Goal: Transaction & Acquisition: Download file/media

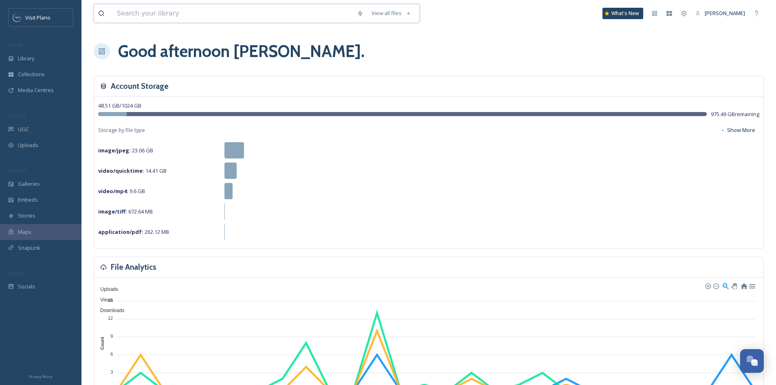
click at [206, 17] on input at bounding box center [233, 13] width 240 height 18
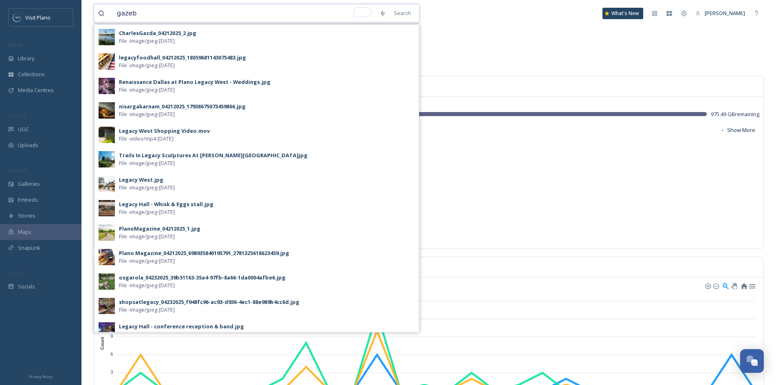
type input "gazebo"
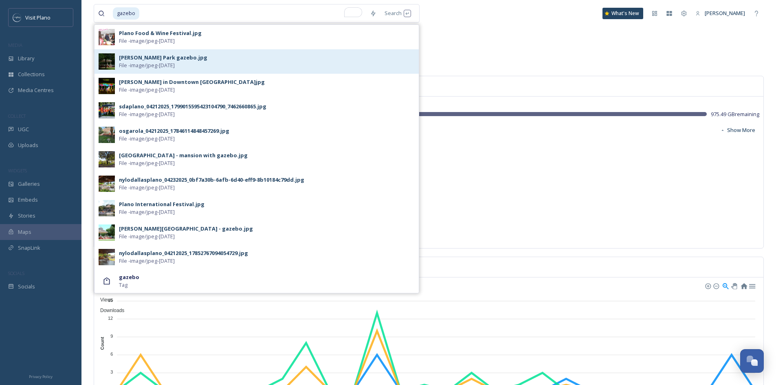
click at [206, 63] on div "[PERSON_NAME] Park gazebo.jpg File - image/jpeg - [DATE]" at bounding box center [267, 61] width 296 height 15
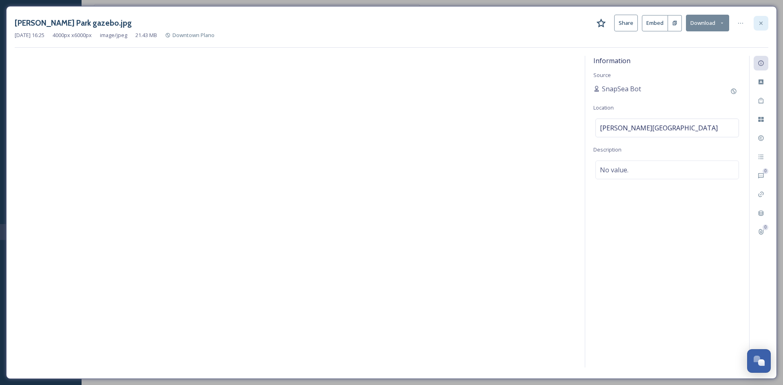
click at [762, 19] on div at bounding box center [760, 23] width 15 height 15
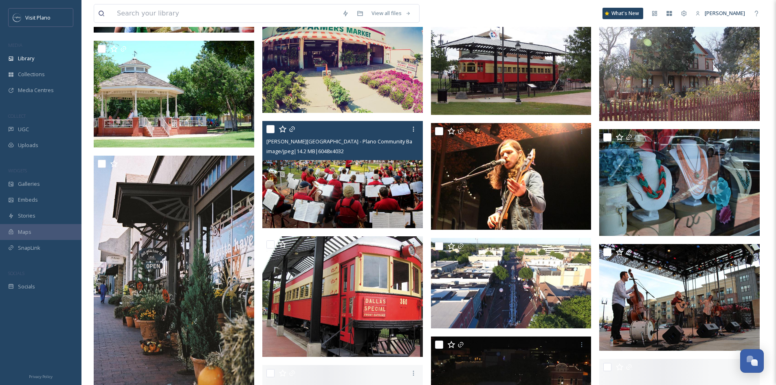
scroll to position [693, 0]
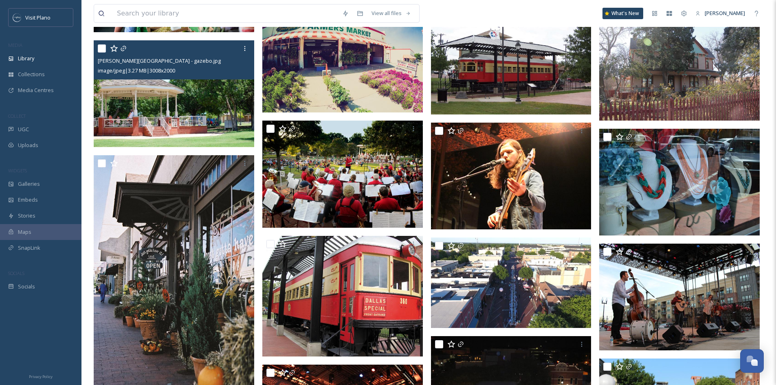
click at [172, 97] on img at bounding box center [174, 93] width 161 height 107
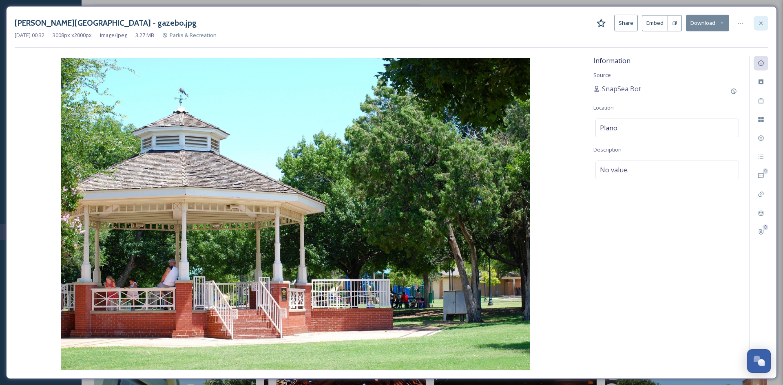
click at [759, 20] on icon at bounding box center [760, 23] width 7 height 7
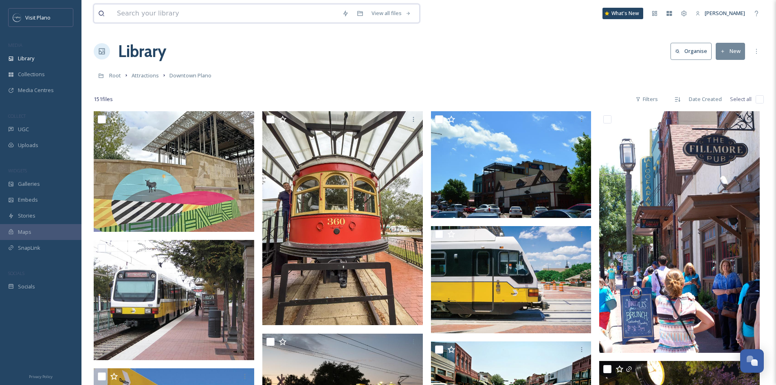
click at [247, 17] on input at bounding box center [225, 13] width 225 height 18
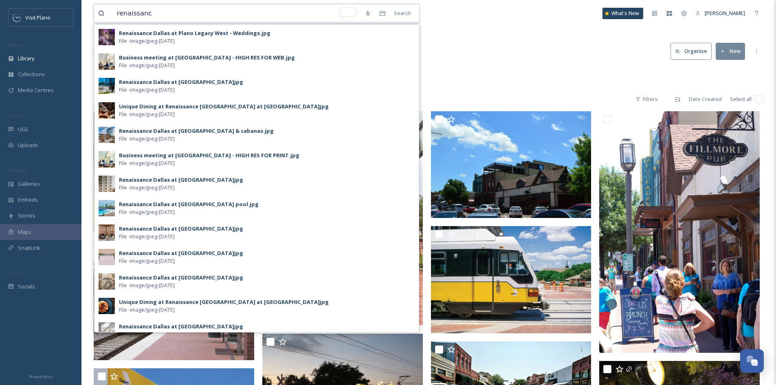
type input "renaissance"
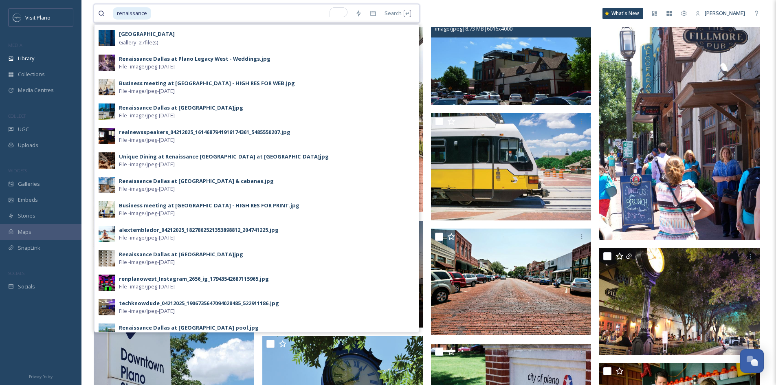
scroll to position [122, 0]
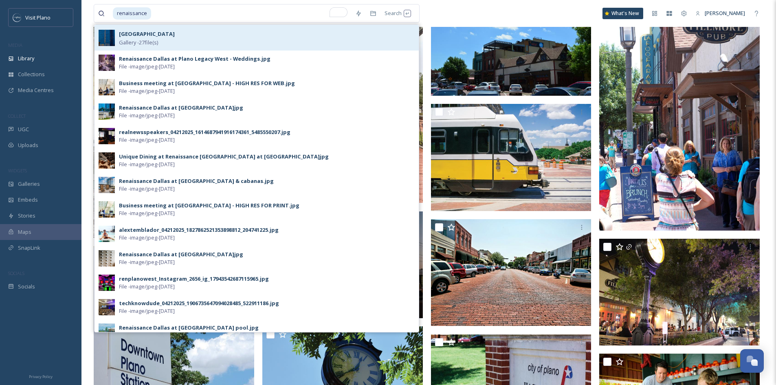
click at [178, 37] on div "[GEOGRAPHIC_DATA] - 27 file(s)" at bounding box center [267, 38] width 296 height 18
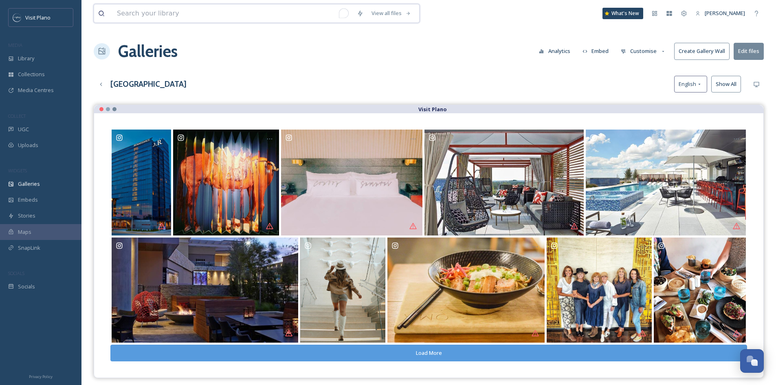
click at [155, 12] on input "To enrich screen reader interactions, please activate Accessibility in Grammarl…" at bounding box center [233, 13] width 240 height 18
type input "wedding"
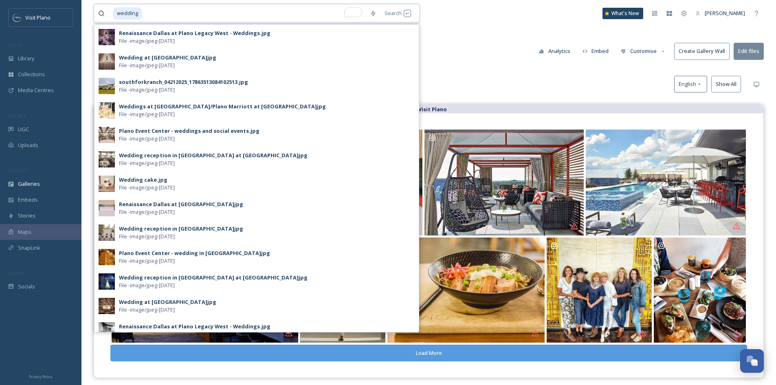
click at [174, 7] on input "To enrich screen reader interactions, please activate Accessibility in Grammarl…" at bounding box center [254, 13] width 223 height 18
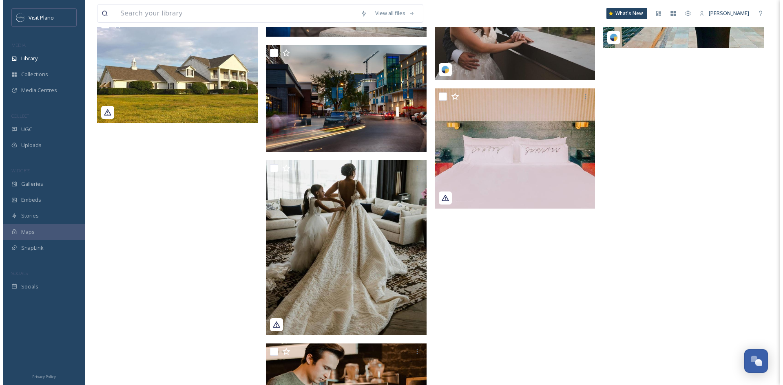
scroll to position [1336, 0]
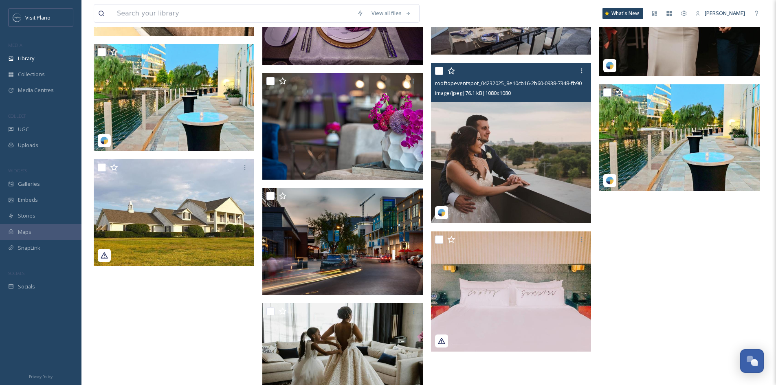
click at [519, 174] on img at bounding box center [511, 143] width 161 height 161
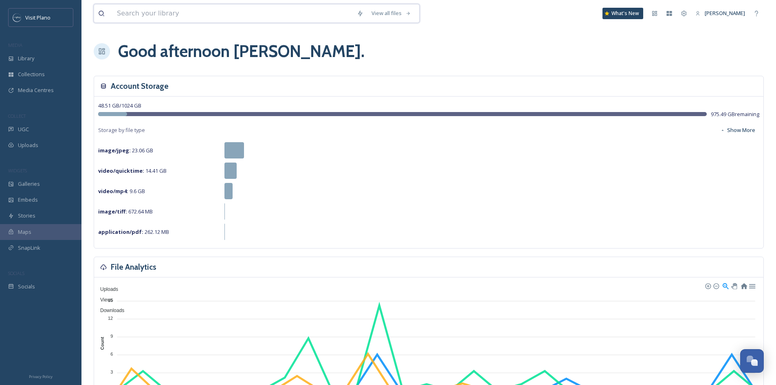
click at [140, 20] on input at bounding box center [233, 13] width 240 height 18
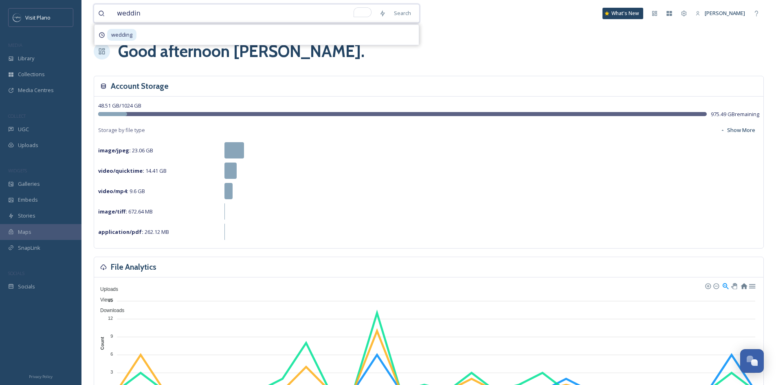
type input "wedding"
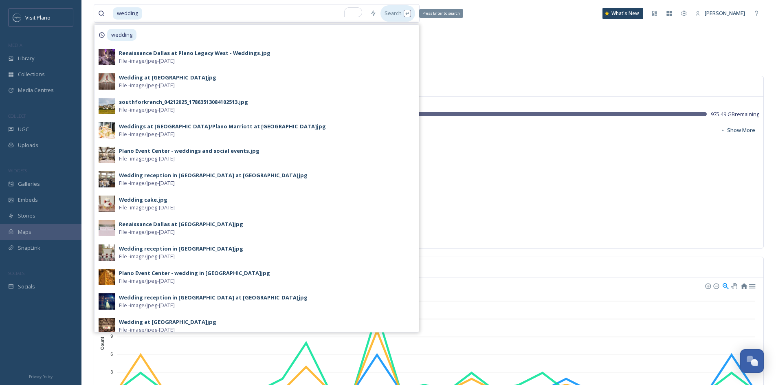
click at [390, 16] on div "Search Press Enter to search" at bounding box center [398, 13] width 35 height 16
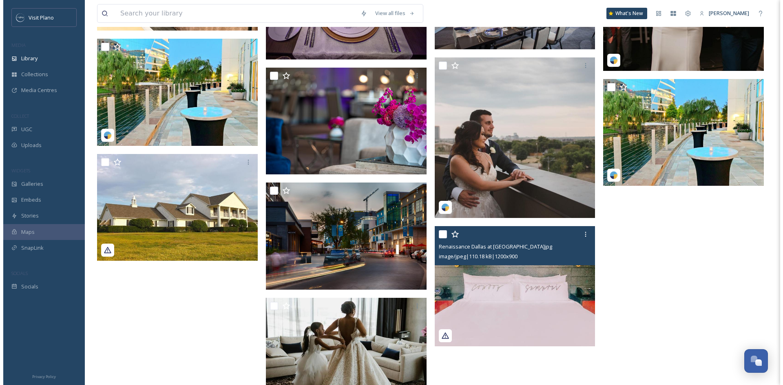
scroll to position [1255, 0]
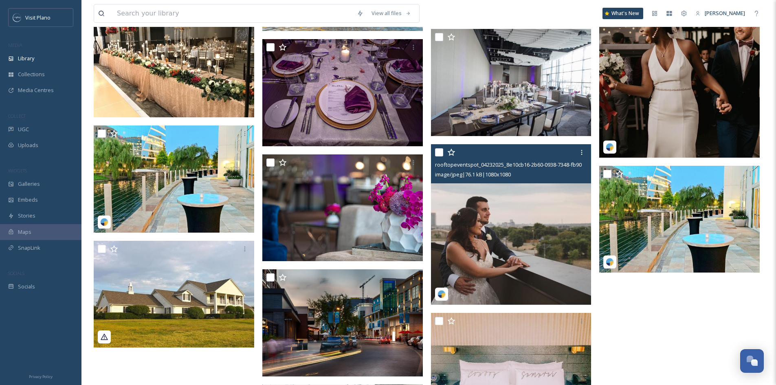
click at [473, 240] on img at bounding box center [511, 224] width 161 height 161
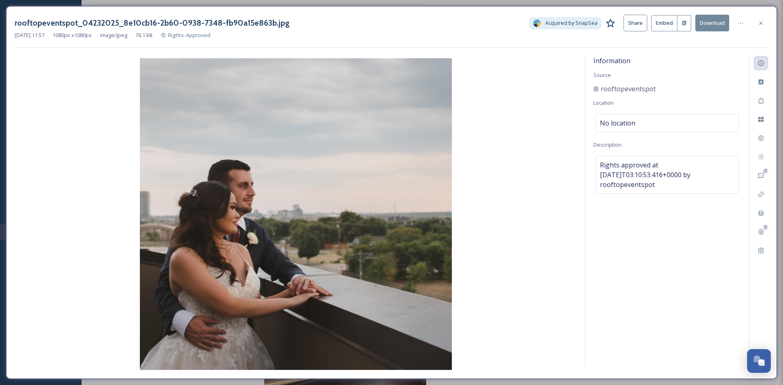
click at [709, 26] on button "Download" at bounding box center [712, 23] width 34 height 17
